Goal: Task Accomplishment & Management: Manage account settings

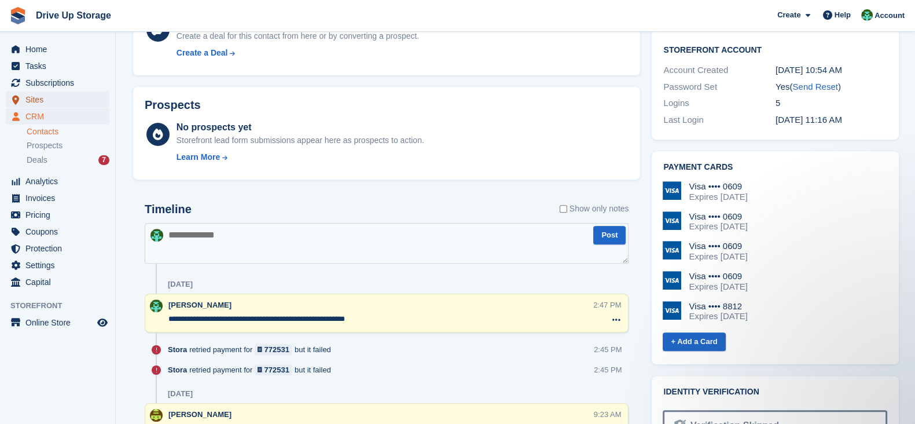
click at [78, 99] on span "Sites" at bounding box center [59, 99] width 69 height 16
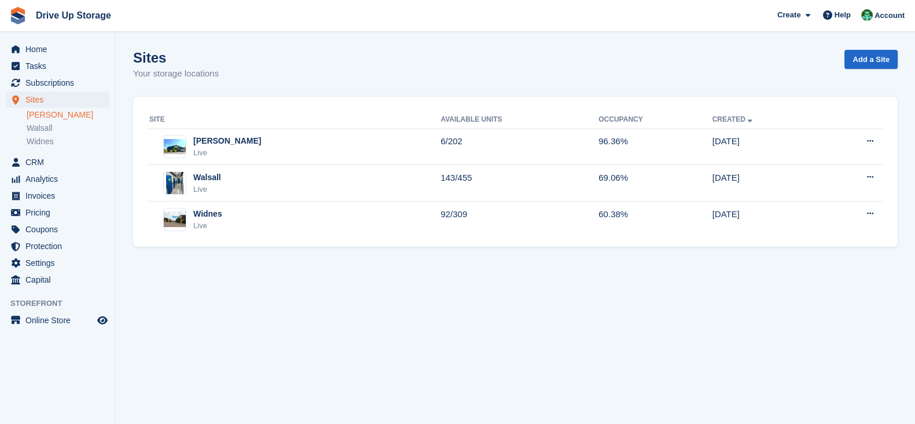
click at [64, 115] on link "[PERSON_NAME]" at bounding box center [68, 114] width 83 height 11
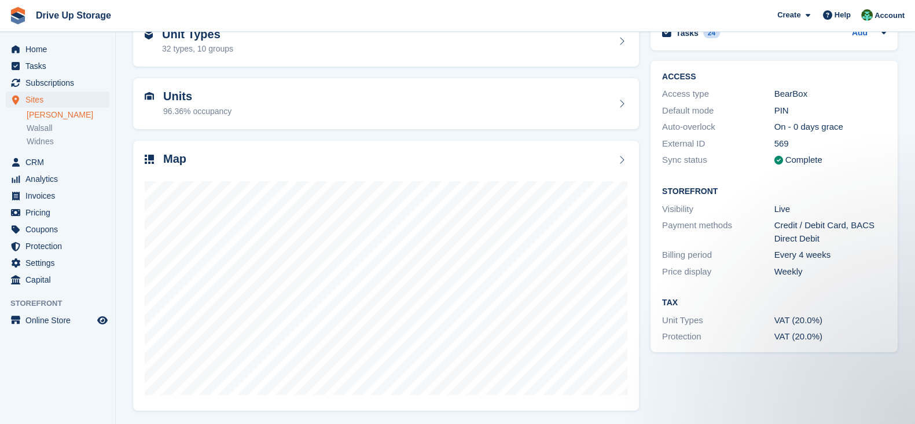
scroll to position [69, 0]
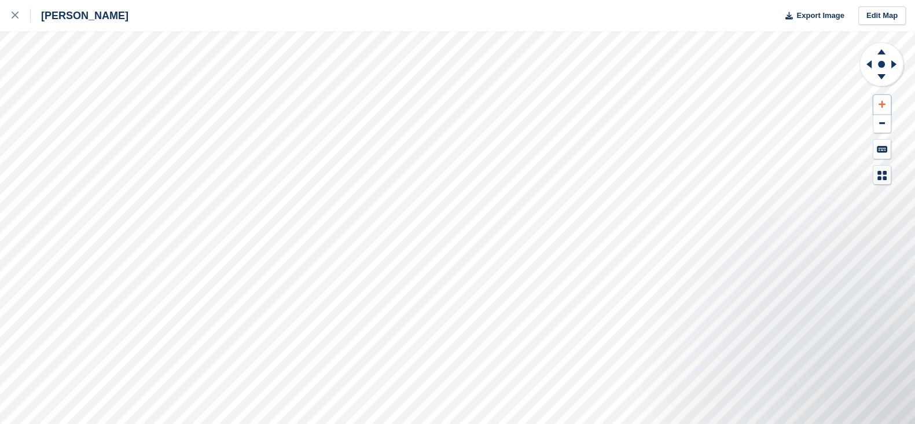
click at [883, 105] on icon at bounding box center [882, 104] width 7 height 8
click at [883, 105] on icon at bounding box center [882, 104] width 7 height 7
click at [882, 107] on icon at bounding box center [882, 104] width 7 height 7
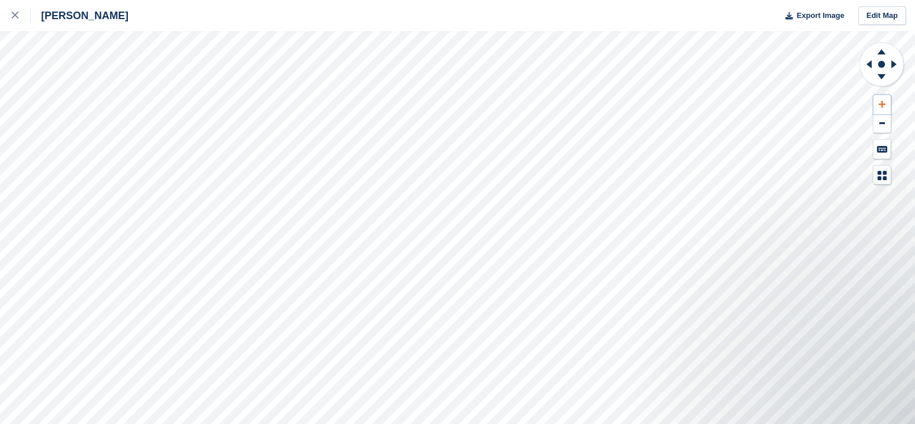
click at [882, 106] on icon at bounding box center [882, 104] width 7 height 7
click at [888, 69] on rect at bounding box center [882, 64] width 14 height 14
click at [883, 75] on icon at bounding box center [881, 76] width 8 height 5
click at [882, 75] on icon at bounding box center [881, 76] width 8 height 5
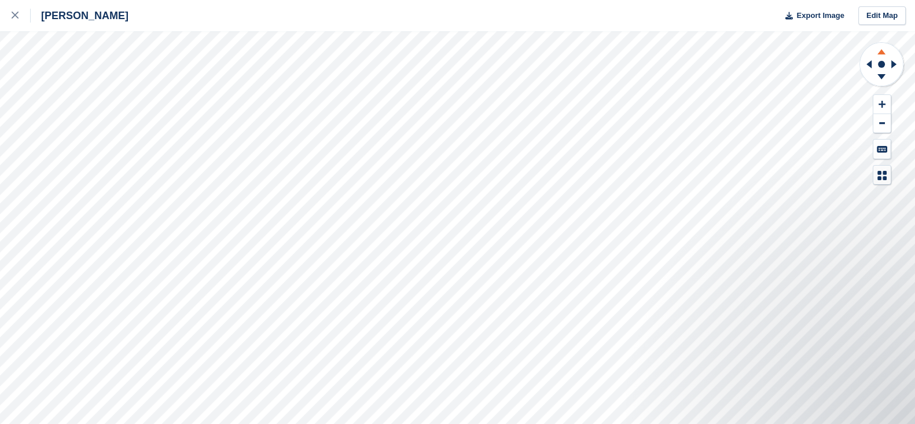
click at [879, 50] on icon at bounding box center [881, 50] width 30 height 14
click at [879, 51] on icon at bounding box center [881, 50] width 30 height 14
drag, startPoint x: 880, startPoint y: 63, endPoint x: 876, endPoint y: 102, distance: 40.1
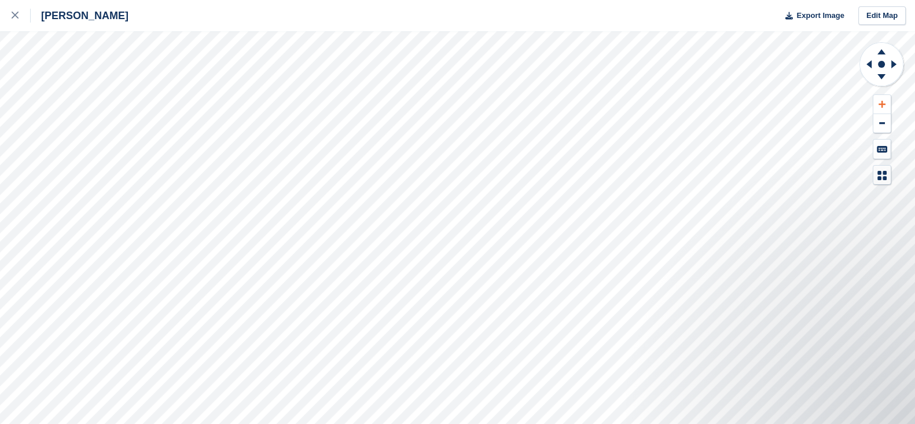
click at [876, 99] on div at bounding box center [882, 113] width 46 height 143
click at [885, 106] on icon at bounding box center [882, 104] width 7 height 8
click at [885, 105] on icon at bounding box center [882, 104] width 7 height 8
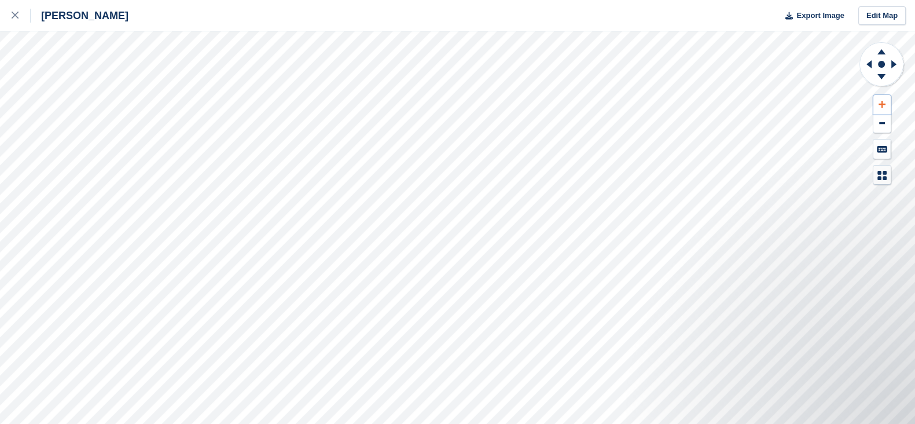
click at [885, 105] on icon at bounding box center [882, 104] width 7 height 8
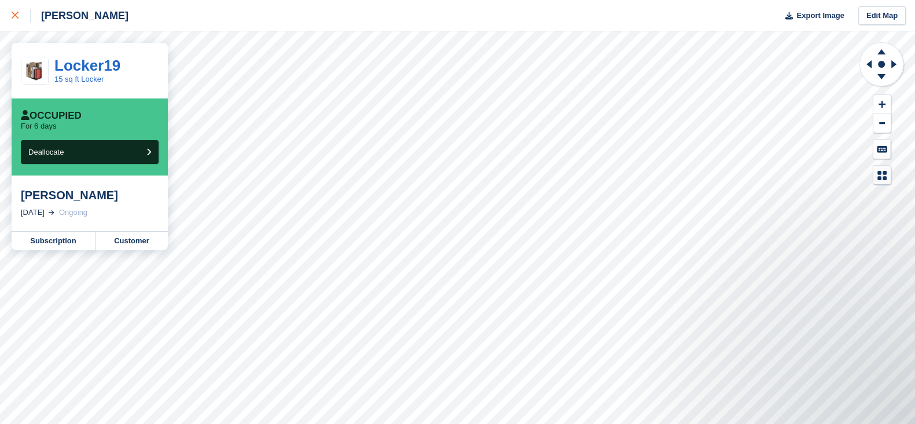
click at [14, 16] on icon at bounding box center [15, 15] width 7 height 7
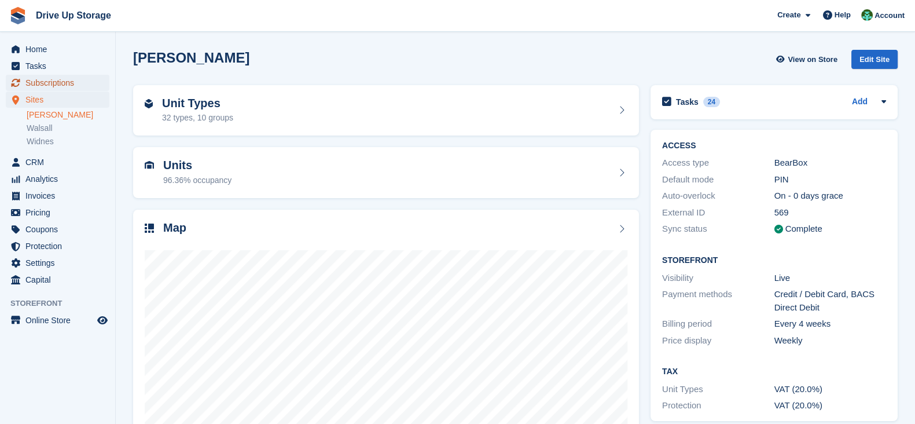
click at [47, 79] on span "Subscriptions" at bounding box center [59, 83] width 69 height 16
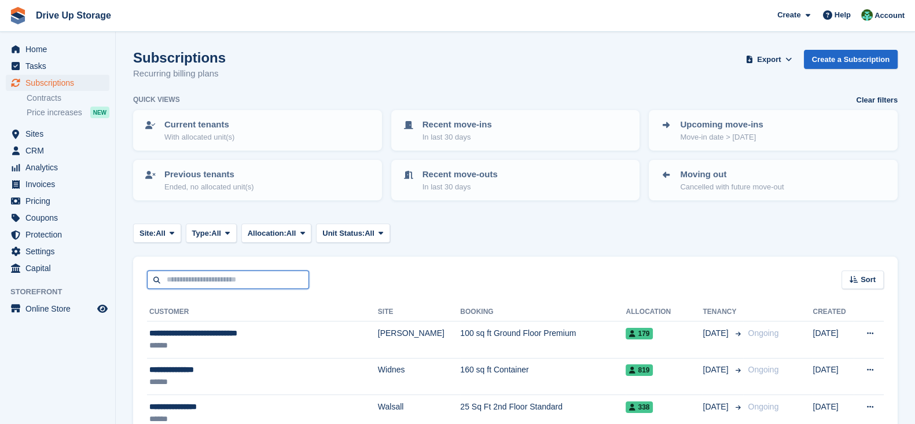
click at [255, 281] on input "text" at bounding box center [228, 279] width 162 height 19
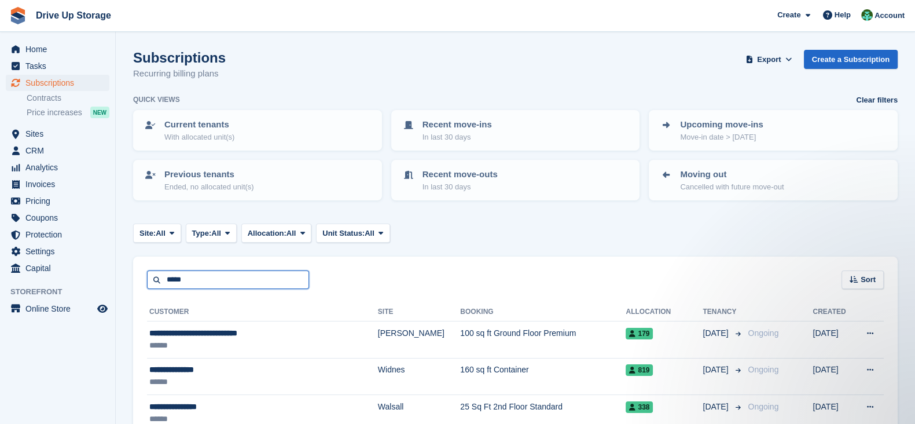
type input "*****"
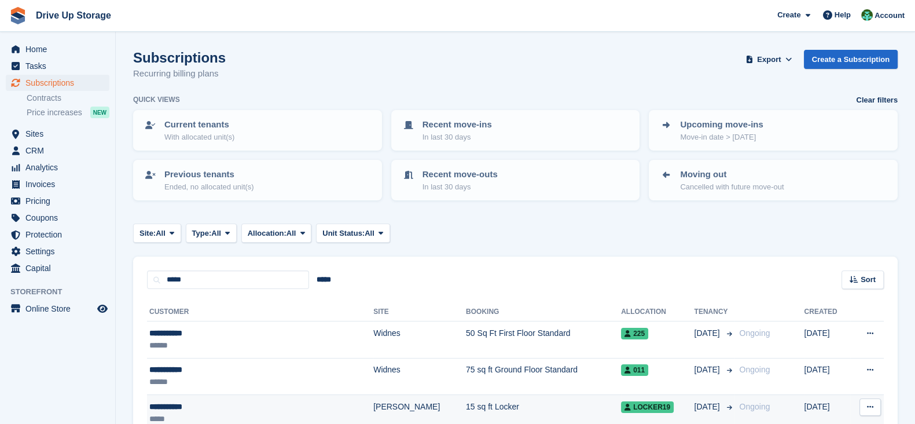
click at [373, 413] on td "[PERSON_NAME]" at bounding box center [419, 412] width 93 height 36
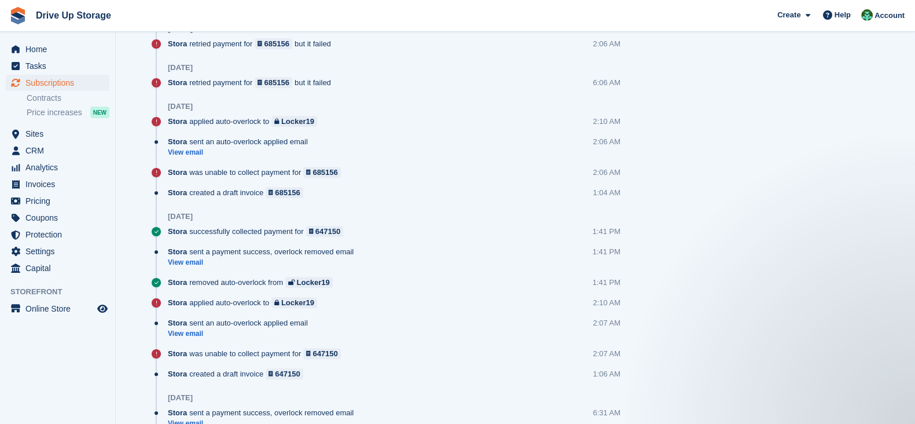
scroll to position [1519, 0]
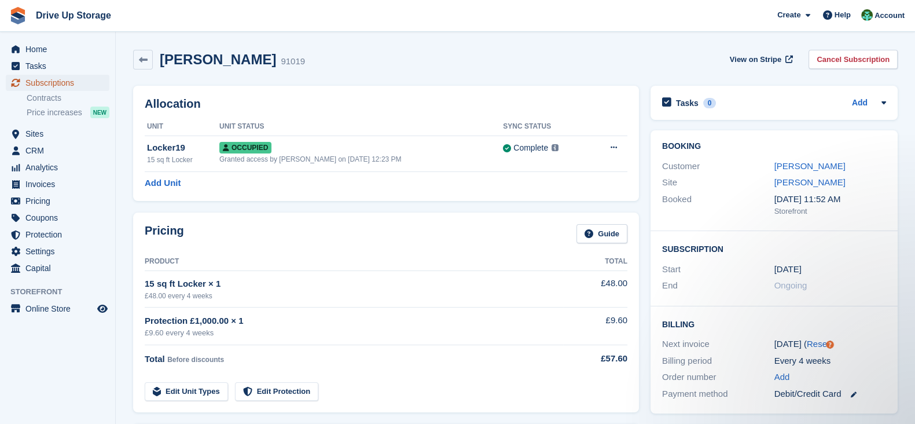
click at [68, 85] on span "Subscriptions" at bounding box center [59, 83] width 69 height 16
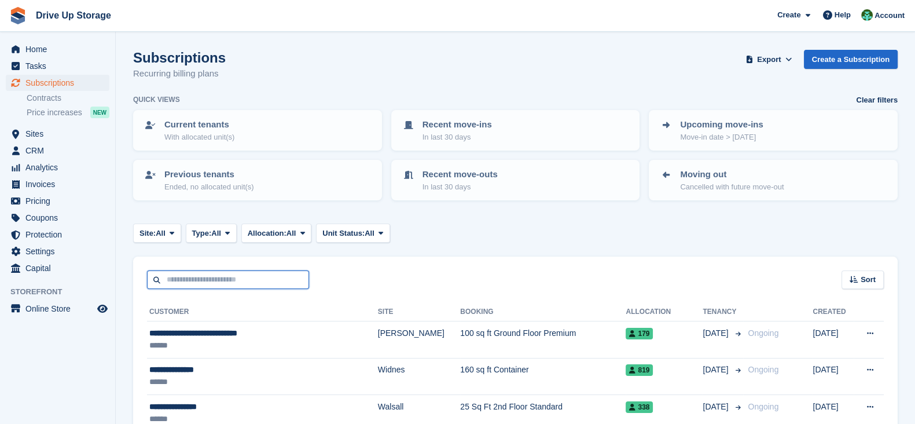
click at [243, 284] on input "text" at bounding box center [228, 279] width 162 height 19
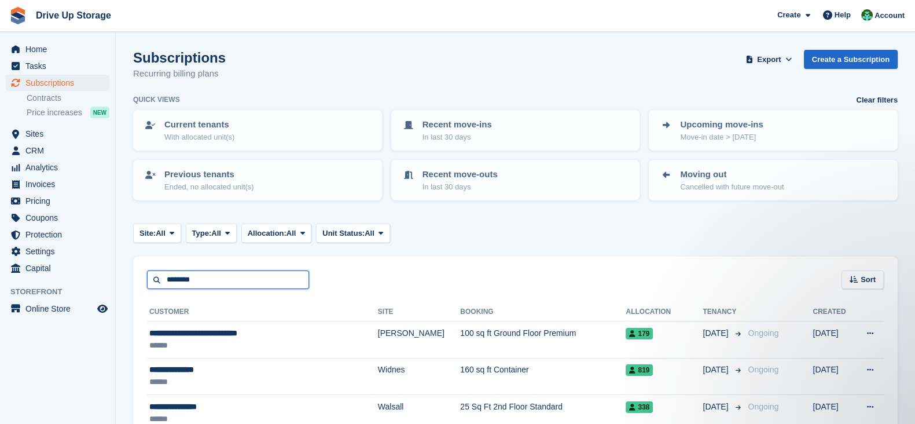
type input "********"
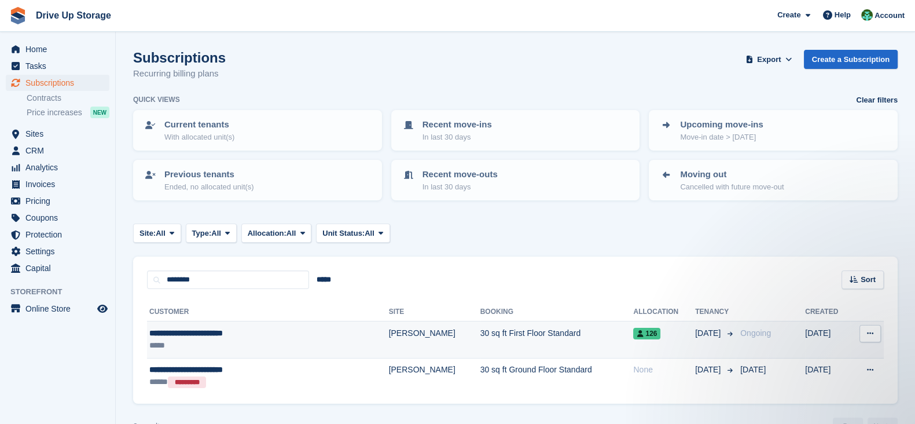
click at [389, 341] on td "[PERSON_NAME]" at bounding box center [434, 339] width 91 height 36
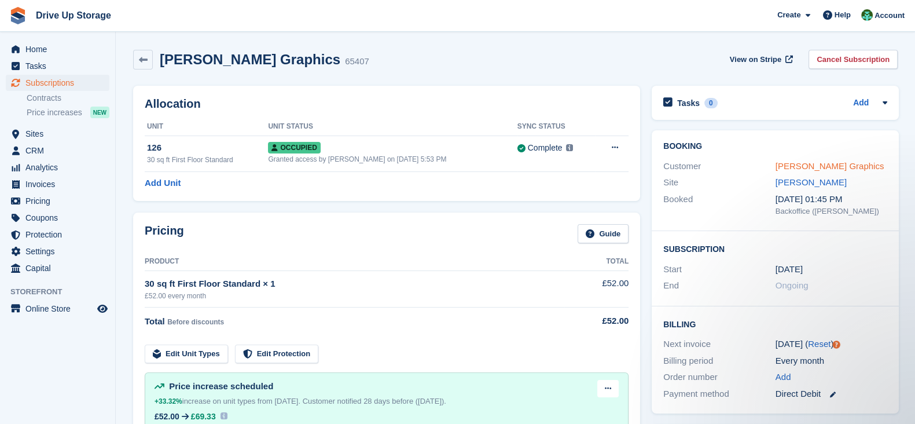
click at [798, 164] on link "[PERSON_NAME] Graphics" at bounding box center [830, 166] width 109 height 10
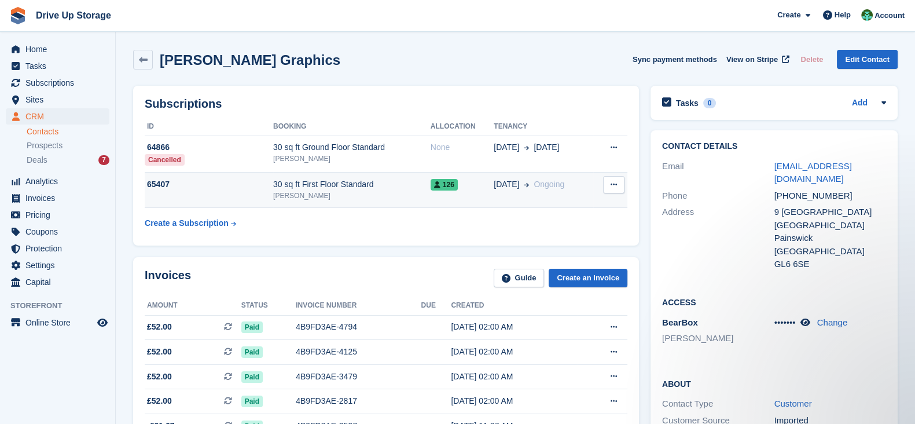
click at [399, 201] on div "[PERSON_NAME]" at bounding box center [351, 195] width 157 height 10
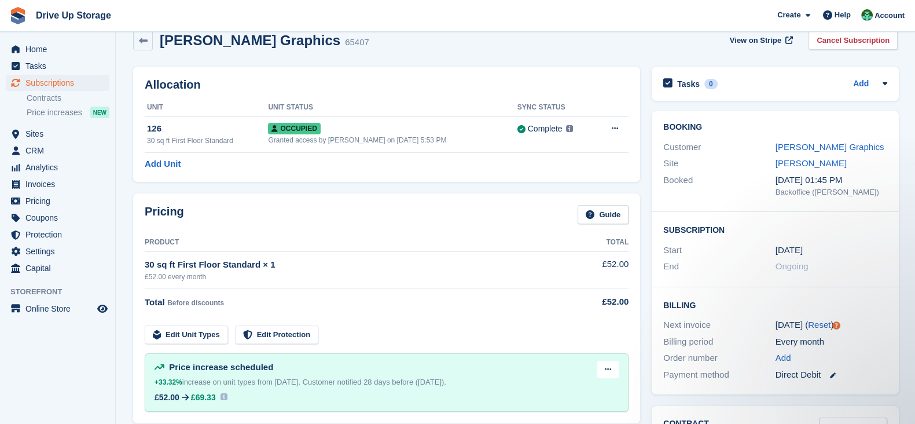
scroll to position [20, 0]
